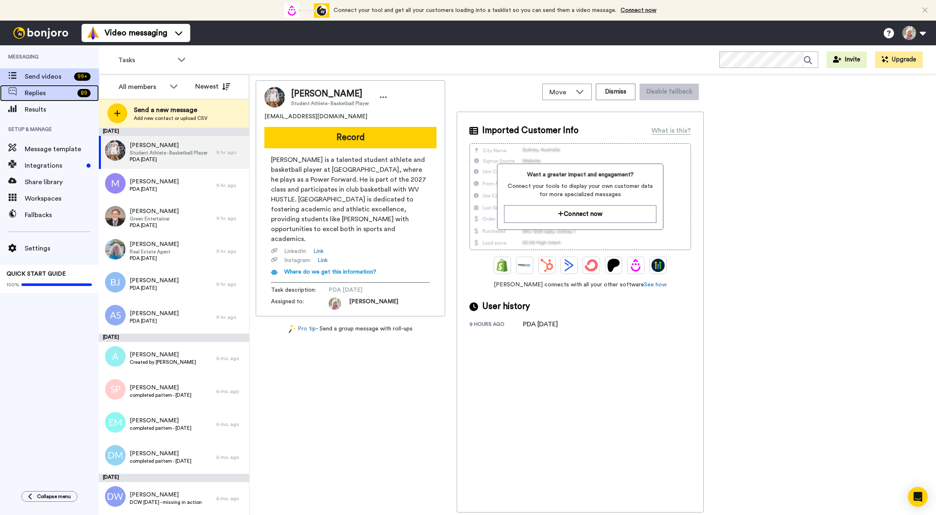
click at [44, 91] on span "Replies" at bounding box center [49, 93] width 49 height 10
